Goal: Communication & Community: Answer question/provide support

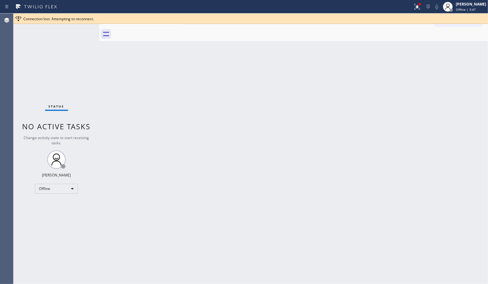
click at [377, 96] on div "Back to Dashboard Change Sender ID Customers Technicians Select a contact Outbo…" at bounding box center [293, 148] width 389 height 271
click at [70, 190] on div "Offline" at bounding box center [56, 189] width 43 height 10
click at [64, 209] on li "Unavailable" at bounding box center [56, 212] width 42 height 7
drag, startPoint x: 275, startPoint y: 128, endPoint x: 295, endPoint y: 116, distance: 23.0
click at [275, 128] on div "Back to Dashboard Change Sender ID Customers Technicians Select a contact Outbo…" at bounding box center [293, 148] width 389 height 271
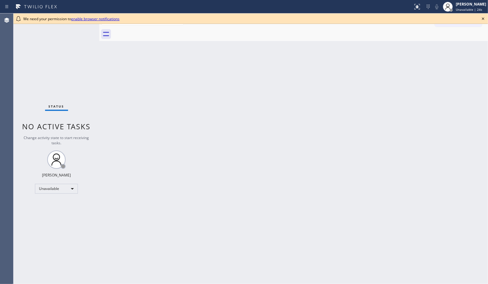
click at [486, 18] on icon at bounding box center [483, 18] width 7 height 7
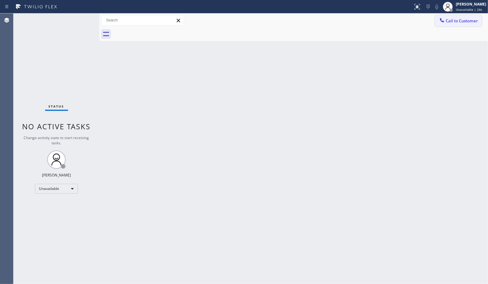
click at [477, 19] on span "Call to Customer" at bounding box center [462, 21] width 32 height 6
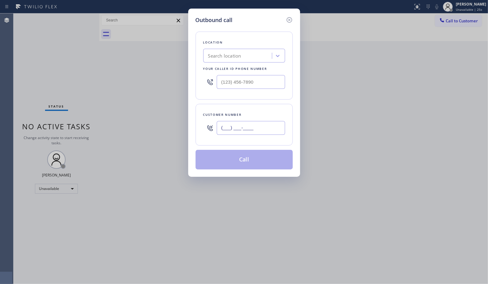
drag, startPoint x: 283, startPoint y: 134, endPoint x: 189, endPoint y: 109, distance: 97.2
click at [199, 130] on div "Customer number (___) ___-____" at bounding box center [244, 125] width 97 height 42
paste input "323) 393-2108"
type input "[PHONE_NUMBER]"
click at [237, 59] on div "Search location" at bounding box center [224, 55] width 33 height 7
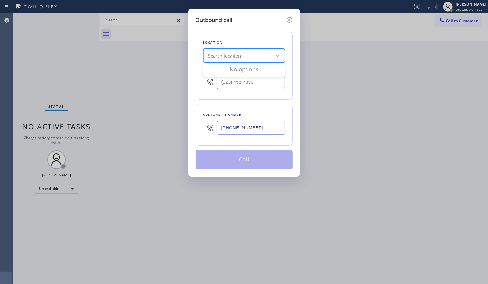
paste input "Best Sub Zero Repair Whittier"
type input "Best Sub Zero Repair Whittier"
click at [252, 68] on div "Best Sub Zero Repair Whittier" at bounding box center [244, 68] width 82 height 11
type input "[PHONE_NUMBER]"
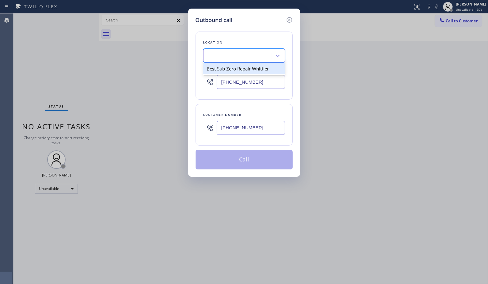
scroll to position [0, 1]
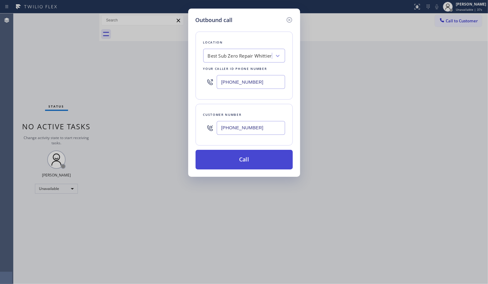
click at [254, 158] on button "Call" at bounding box center [244, 160] width 97 height 20
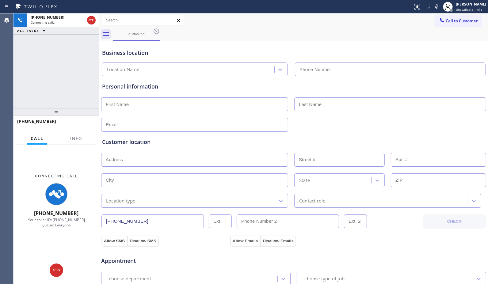
type input "[PHONE_NUMBER]"
click at [78, 139] on span "Info" at bounding box center [76, 139] width 12 height 6
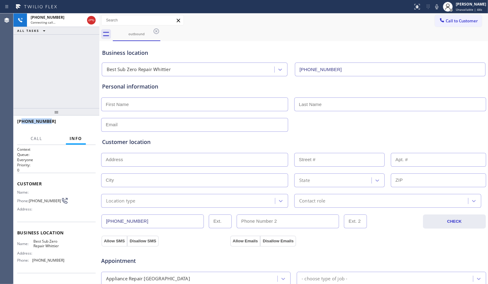
drag, startPoint x: 56, startPoint y: 118, endPoint x: 22, endPoint y: 123, distance: 34.5
click at [22, 123] on div "[PHONE_NUMBER]" at bounding box center [56, 124] width 79 height 16
copy span "3233932108"
click at [90, 23] on icon at bounding box center [91, 20] width 7 height 7
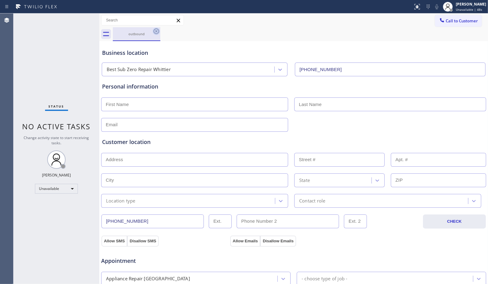
click at [154, 30] on icon at bounding box center [157, 32] width 6 height 6
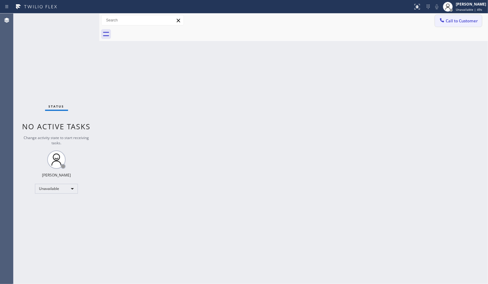
click at [467, 20] on span "Call to Customer" at bounding box center [462, 21] width 32 height 6
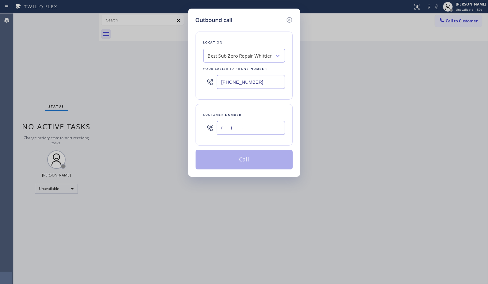
drag, startPoint x: 268, startPoint y: 129, endPoint x: 178, endPoint y: 124, distance: 90.3
click at [192, 127] on div "Outbound call Location Best Sub Zero Repair [GEOGRAPHIC_DATA] Your caller id ph…" at bounding box center [244, 93] width 112 height 168
paste input "323) 393-2108"
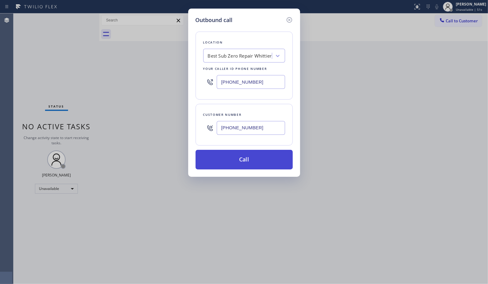
type input "[PHONE_NUMBER]"
click at [262, 165] on button "Call" at bounding box center [244, 160] width 97 height 20
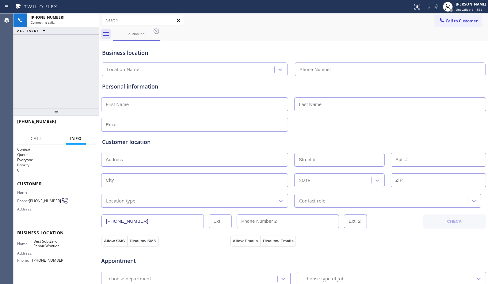
type input "[PHONE_NUMBER]"
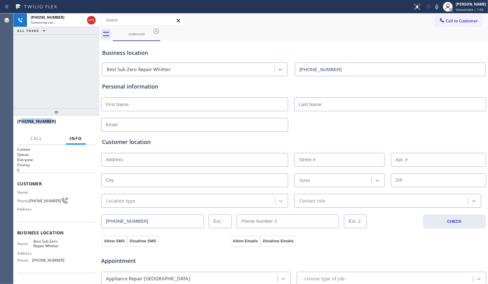
drag, startPoint x: 57, startPoint y: 122, endPoint x: 23, endPoint y: 123, distance: 34.1
click at [23, 123] on div "[PHONE_NUMBER]" at bounding box center [54, 121] width 74 height 6
copy span "3233932108"
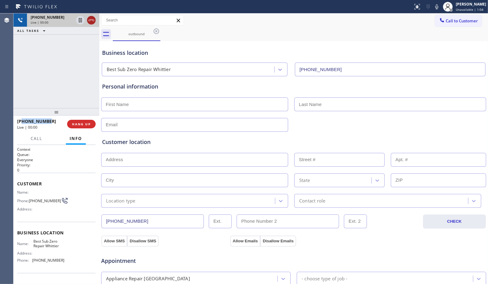
click at [92, 17] on icon at bounding box center [91, 20] width 7 height 7
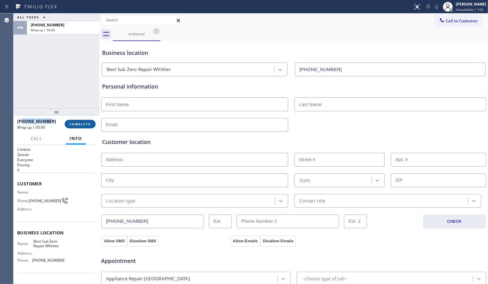
click at [80, 121] on button "COMPLETE" at bounding box center [80, 124] width 31 height 9
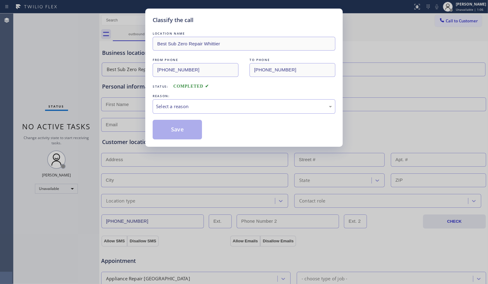
drag, startPoint x: 257, startPoint y: 115, endPoint x: 198, endPoint y: 128, distance: 60.3
click at [257, 115] on div "LOCATION NAME Best Sub Zero Repair Whittier FROM PHONE [PHONE_NUMBER] TO PHONE …" at bounding box center [244, 84] width 183 height 109
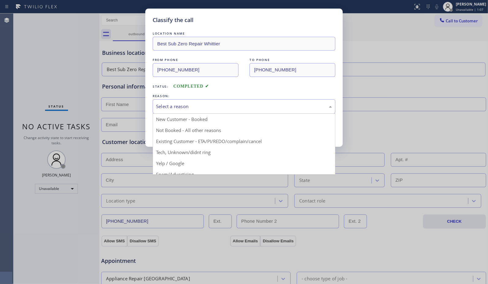
click at [213, 106] on div "Select a reason" at bounding box center [244, 106] width 176 height 7
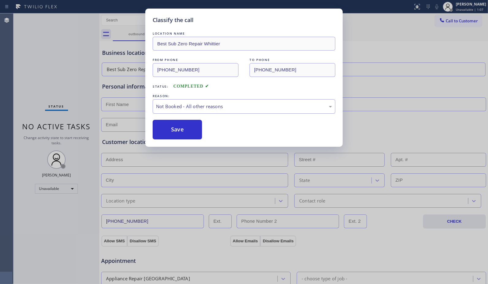
click at [192, 130] on button "Save" at bounding box center [177, 130] width 49 height 20
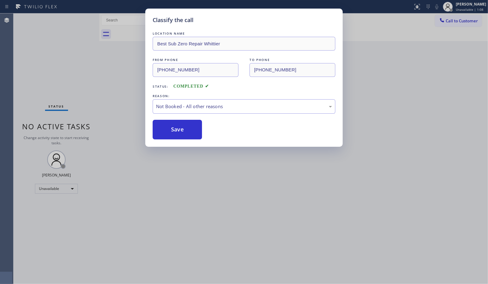
click at [459, 14] on div "Classify the call LOCATION NAME Best Sub Zero Repair Whittier FROM PHONE [PHONE…" at bounding box center [244, 142] width 488 height 284
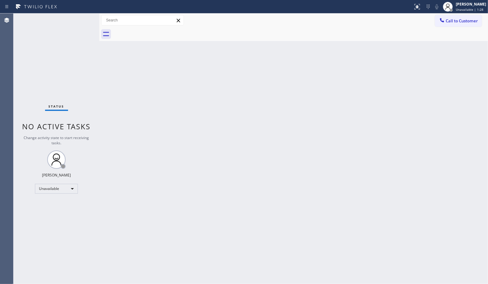
drag, startPoint x: 344, startPoint y: 173, endPoint x: 284, endPoint y: 131, distance: 73.8
click at [344, 173] on div "Back to Dashboard Change Sender ID Customers Technicians Select a contact Outbo…" at bounding box center [293, 148] width 389 height 271
click at [457, 21] on span "Call to Customer" at bounding box center [462, 21] width 32 height 6
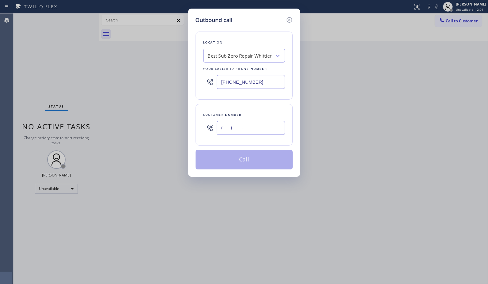
click at [233, 130] on input "(___) ___-____" at bounding box center [251, 128] width 68 height 14
paste input "323) 393-2108"
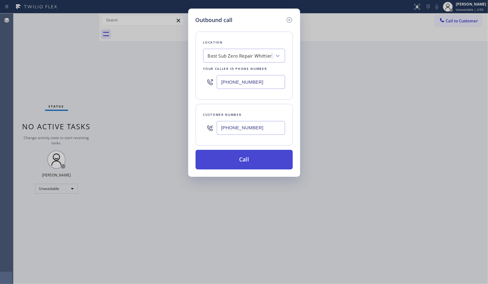
type input "[PHONE_NUMBER]"
click at [256, 163] on button "Call" at bounding box center [244, 160] width 97 height 20
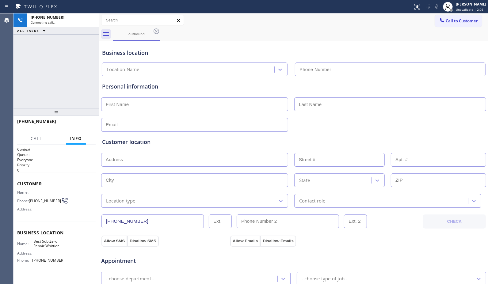
type input "[PHONE_NUMBER]"
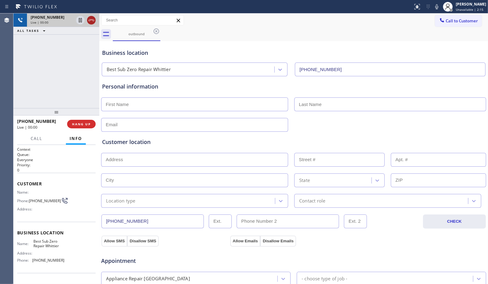
click at [93, 22] on icon at bounding box center [91, 20] width 7 height 7
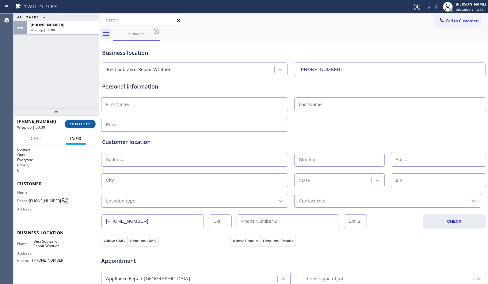
click at [80, 128] on button "COMPLETE" at bounding box center [80, 124] width 31 height 9
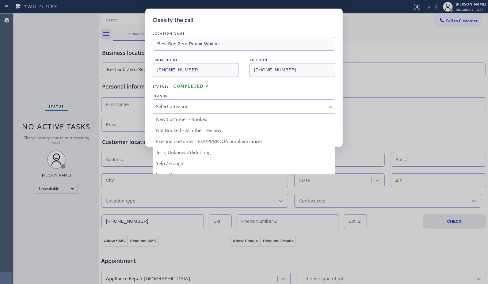
drag, startPoint x: 231, startPoint y: 105, endPoint x: 228, endPoint y: 109, distance: 4.6
click at [231, 105] on div "Select a reason" at bounding box center [244, 106] width 176 height 7
click at [194, 111] on div "New Customer - Booked" at bounding box center [244, 106] width 183 height 14
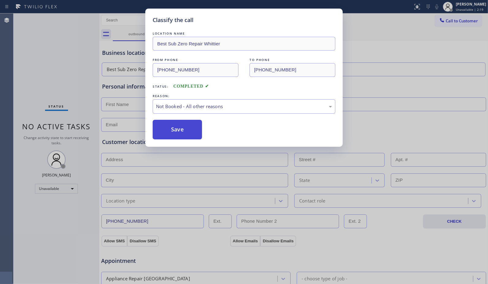
click at [184, 134] on button "Save" at bounding box center [177, 130] width 49 height 20
